Goal: Complete application form

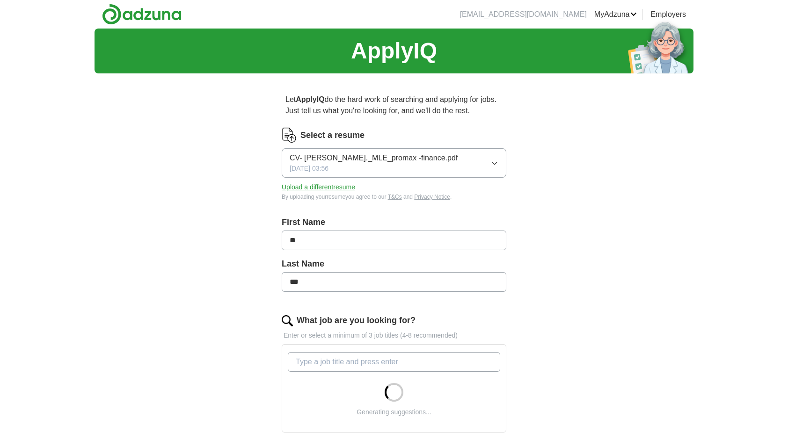
click at [418, 162] on button "CV- [PERSON_NAME]._MLE_promax -finance.pdf [DATE] 03:56" at bounding box center [394, 162] width 225 height 29
click at [406, 159] on span "CV- [PERSON_NAME]._MLE_promax -finance.pdf" at bounding box center [374, 158] width 168 height 11
click at [324, 185] on button "Upload a different resume" at bounding box center [318, 188] width 73 height 10
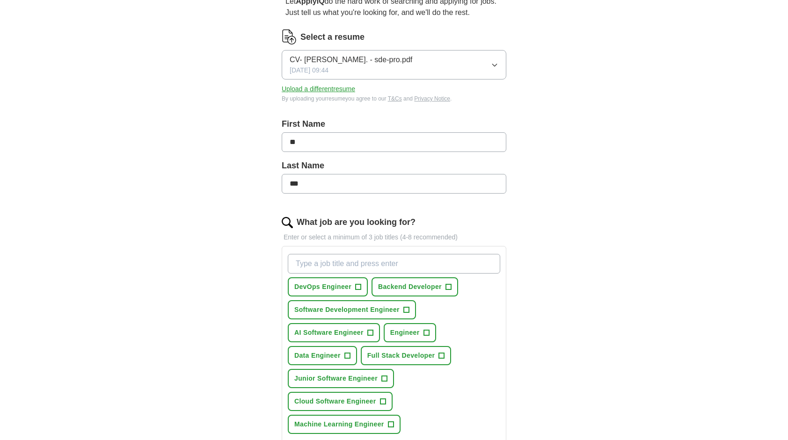
scroll to position [187, 0]
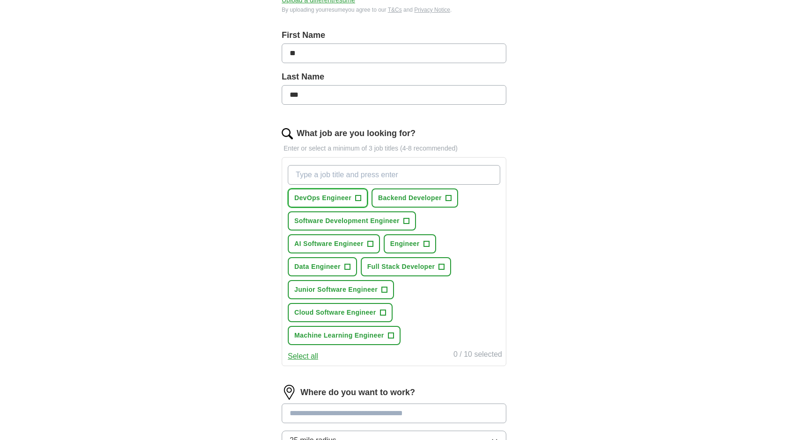
click at [347, 197] on span "DevOps Engineer" at bounding box center [322, 198] width 57 height 10
click at [421, 200] on span "Backend Developer" at bounding box center [410, 198] width 64 height 10
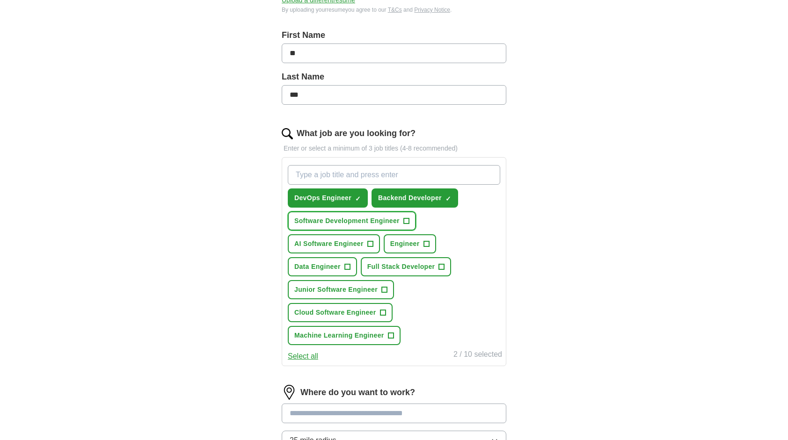
click at [358, 217] on span "Software Development Engineer" at bounding box center [346, 221] width 105 height 10
click at [337, 239] on span "AI Software Engineer" at bounding box center [328, 244] width 69 height 10
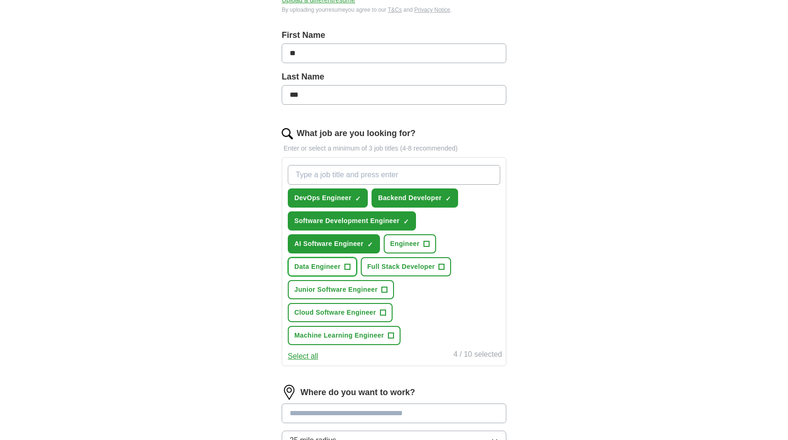
click at [314, 267] on span "Data Engineer" at bounding box center [317, 267] width 46 height 10
drag, startPoint x: 410, startPoint y: 265, endPoint x: 405, endPoint y: 272, distance: 8.6
click at [409, 265] on span "Full Stack Developer" at bounding box center [401, 267] width 68 height 10
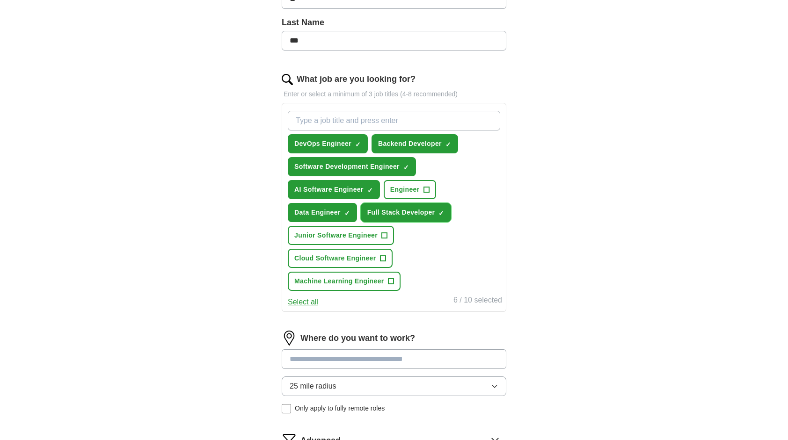
scroll to position [328, 0]
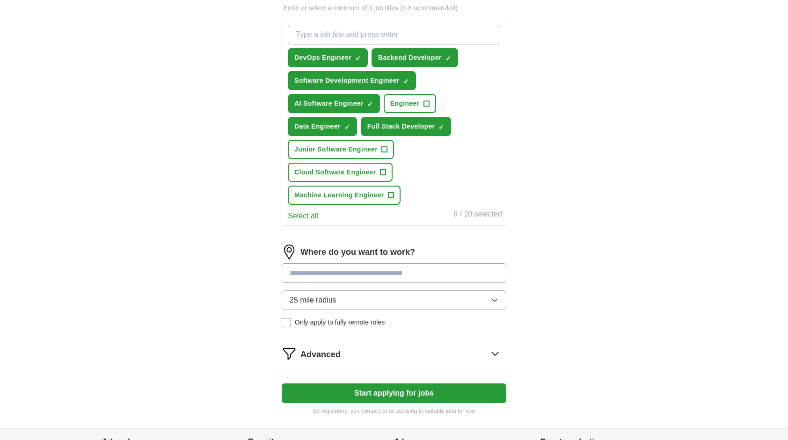
click at [365, 393] on button "Start applying for jobs" at bounding box center [394, 394] width 225 height 20
